Goal: Information Seeking & Learning: Learn about a topic

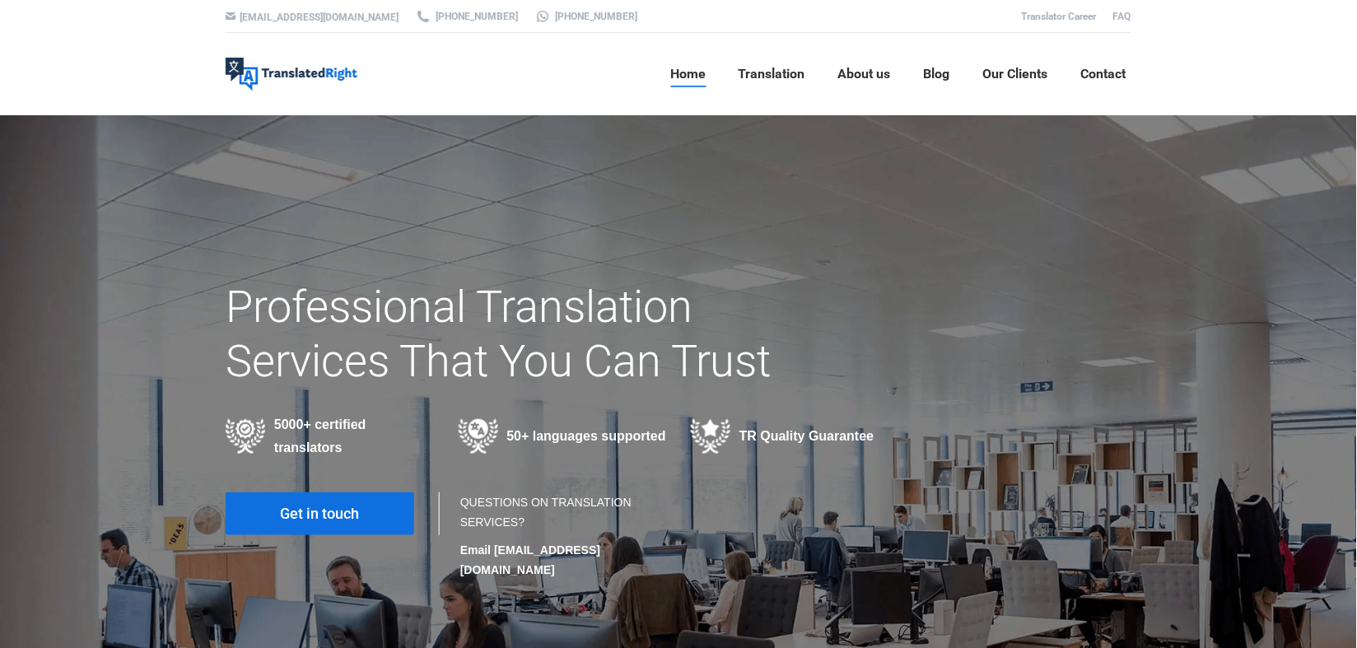
click at [109, 175] on div at bounding box center [678, 394] width 1357 height 558
drag, startPoint x: 868, startPoint y: 77, endPoint x: 862, endPoint y: 111, distance: 34.2
click at [867, 77] on span "About us" at bounding box center [864, 74] width 53 height 16
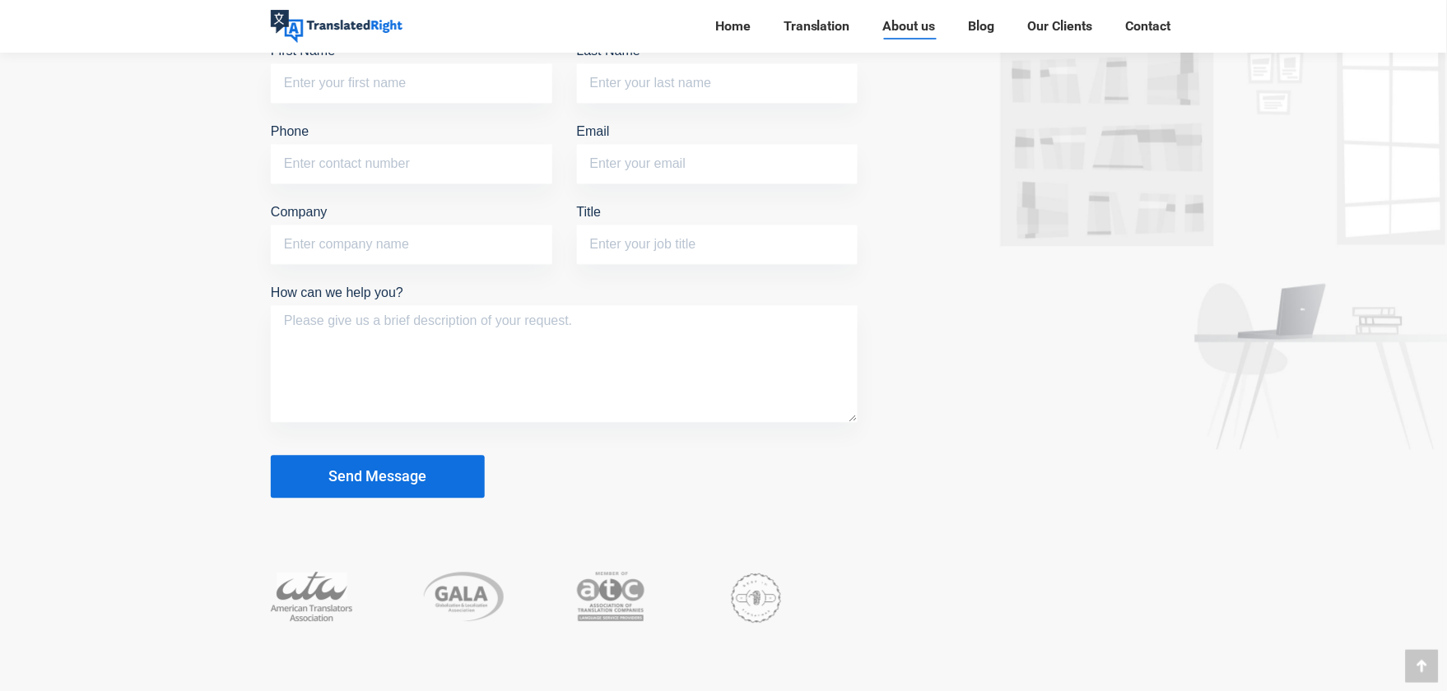
scroll to position [4560, 0]
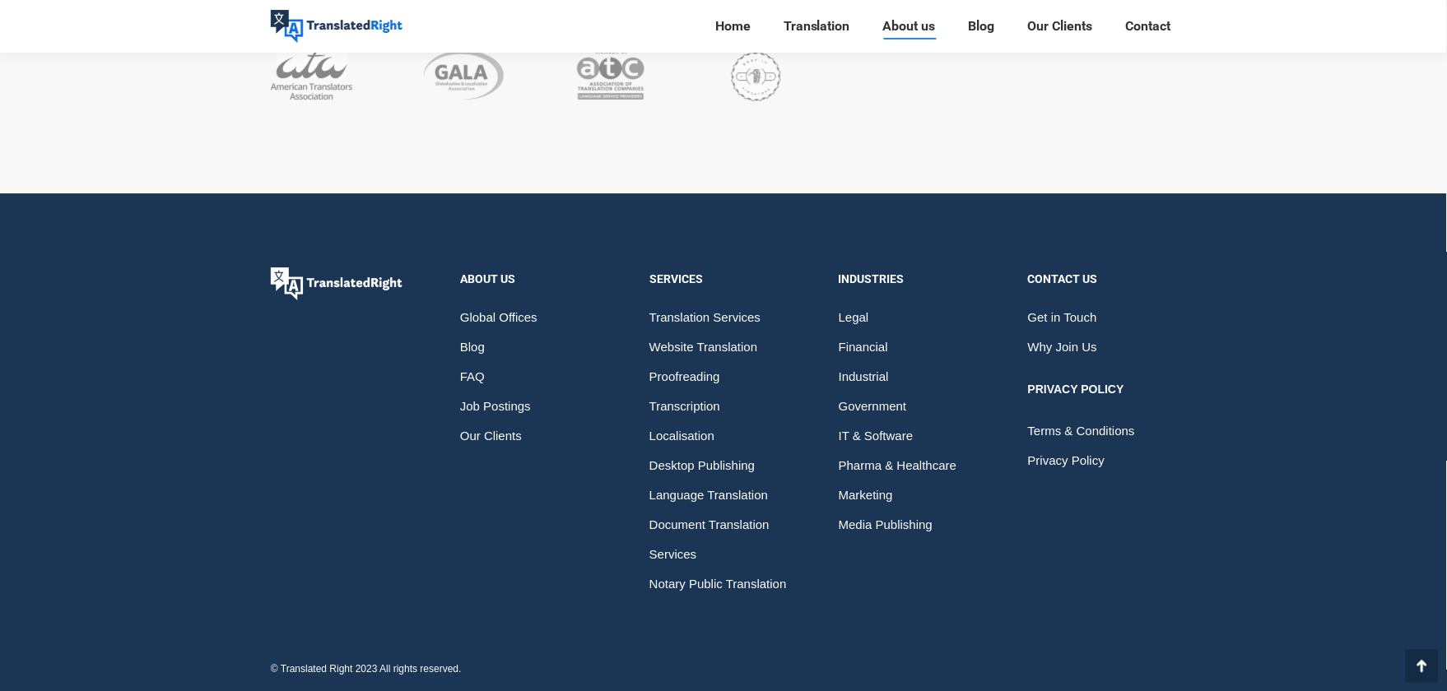
click at [397, 536] on div "About Us Global Offices Blog FAQ Job Postings Our Clients Services Translation …" at bounding box center [723, 446] width 947 height 356
click at [314, 670] on div "© Translated Right 2023 All rights reserved." at bounding box center [366, 669] width 191 height 19
drag, startPoint x: 314, startPoint y: 670, endPoint x: 345, endPoint y: 670, distance: 31.3
click at [345, 670] on div "© Translated Right 2023 All rights reserved." at bounding box center [366, 669] width 191 height 19
click at [461, 597] on div "About Us Global Offices Blog FAQ Job Postings Our Clients Services Translation …" at bounding box center [723, 446] width 947 height 356
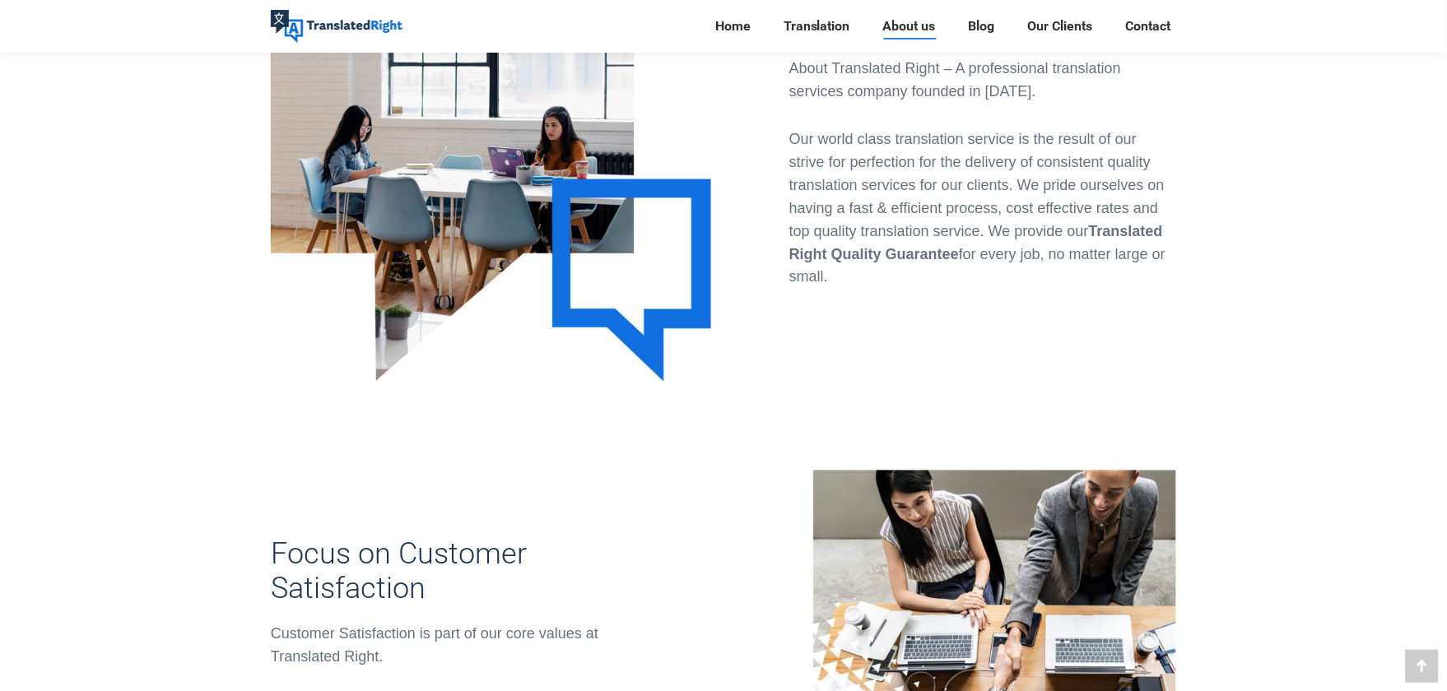
scroll to position [365, 0]
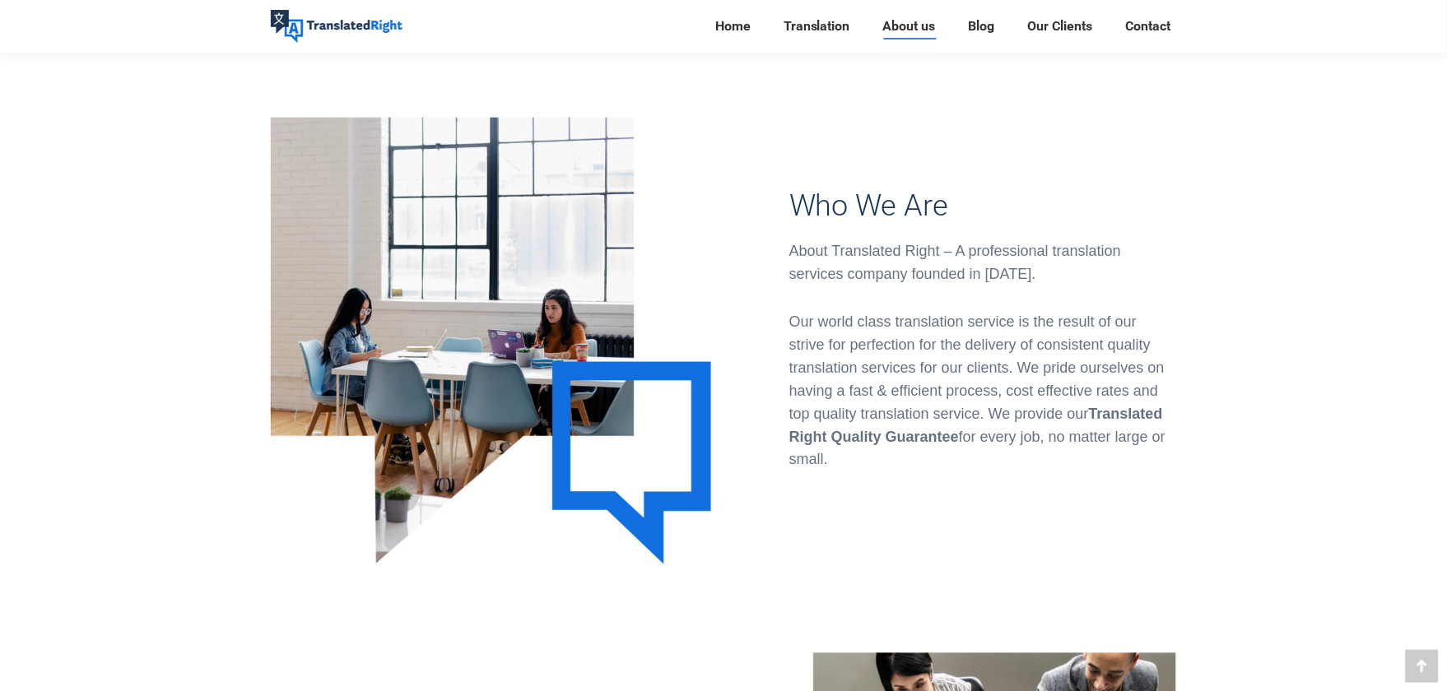
click at [850, 251] on div "About Translated Right – A professional translation services company founded in…" at bounding box center [982, 263] width 387 height 46
drag, startPoint x: 850, startPoint y: 250, endPoint x: 919, endPoint y: 247, distance: 68.4
click at [919, 247] on div "About Translated Right – A professional translation services company founded in…" at bounding box center [982, 263] width 387 height 46
copy div "Translated Right"
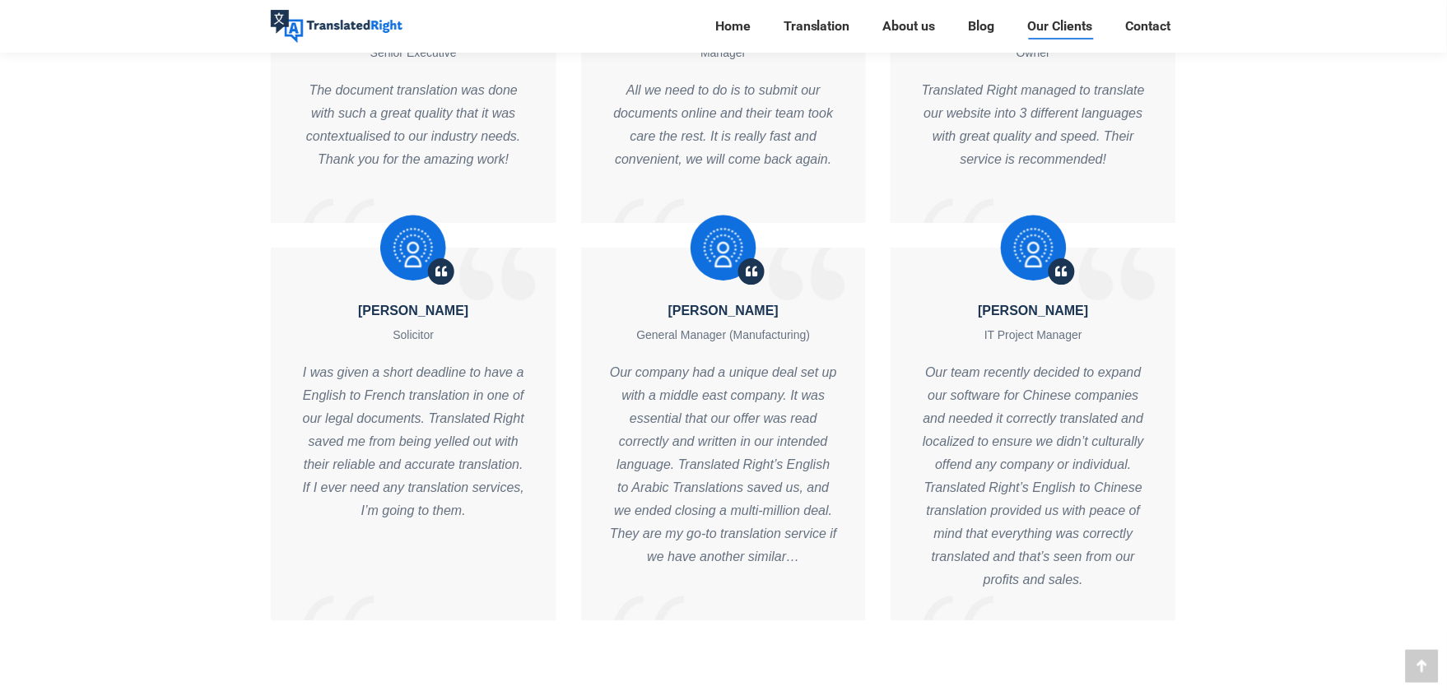
scroll to position [6219, 0]
